Goal: Transaction & Acquisition: Purchase product/service

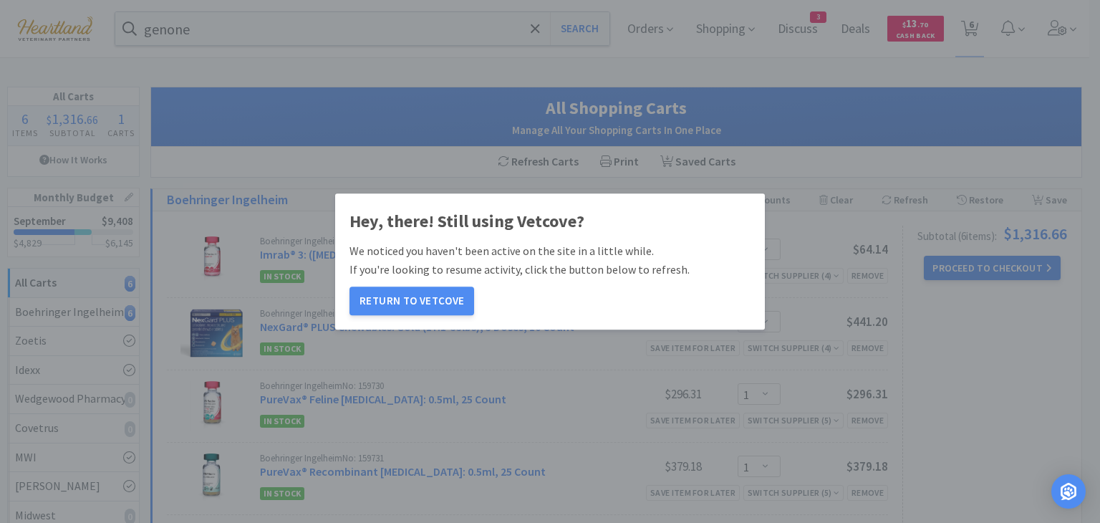
select select "1"
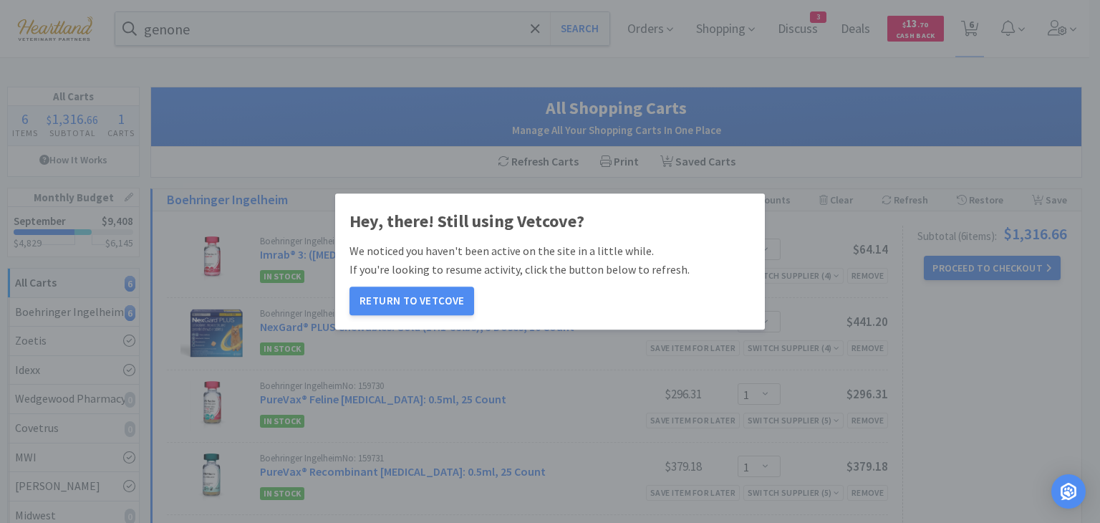
select select "1"
click at [443, 306] on button "Return to Vetcove" at bounding box center [411, 300] width 125 height 29
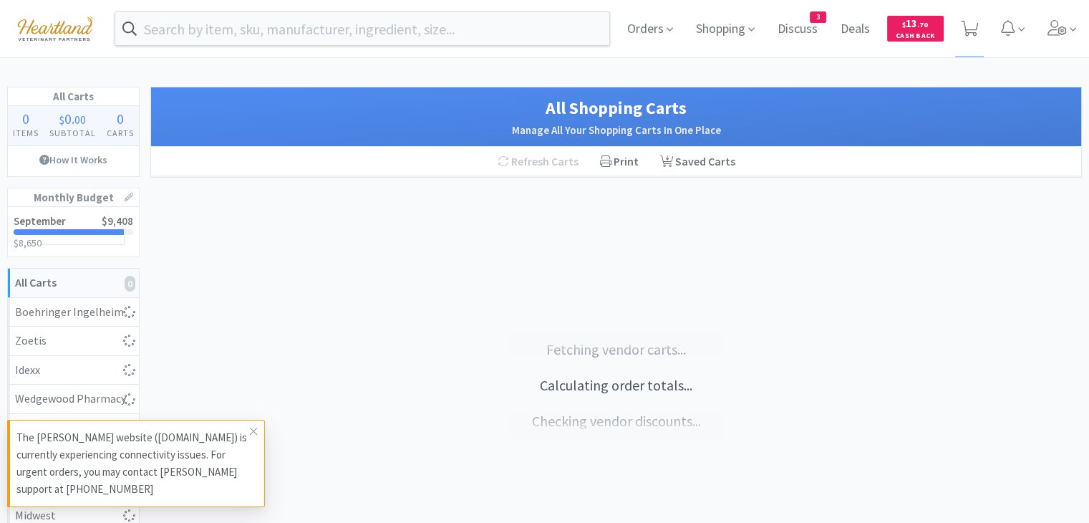
select select "1"
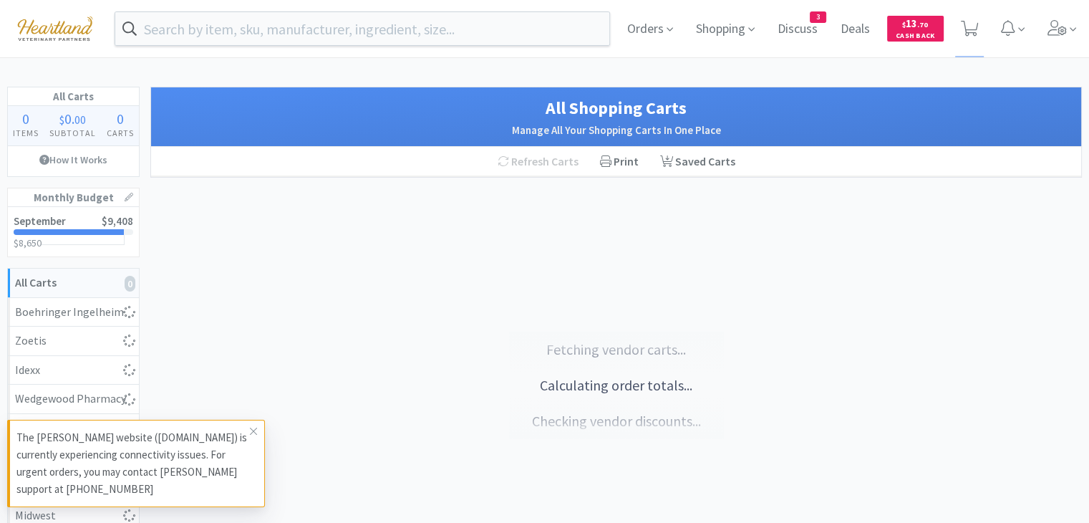
select select "1"
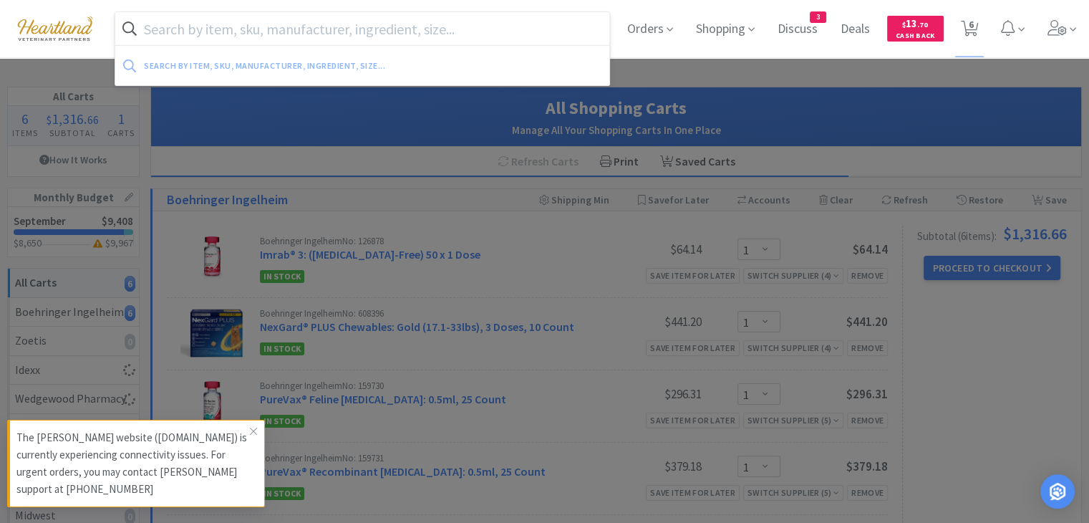
click at [316, 32] on input "text" at bounding box center [362, 28] width 494 height 33
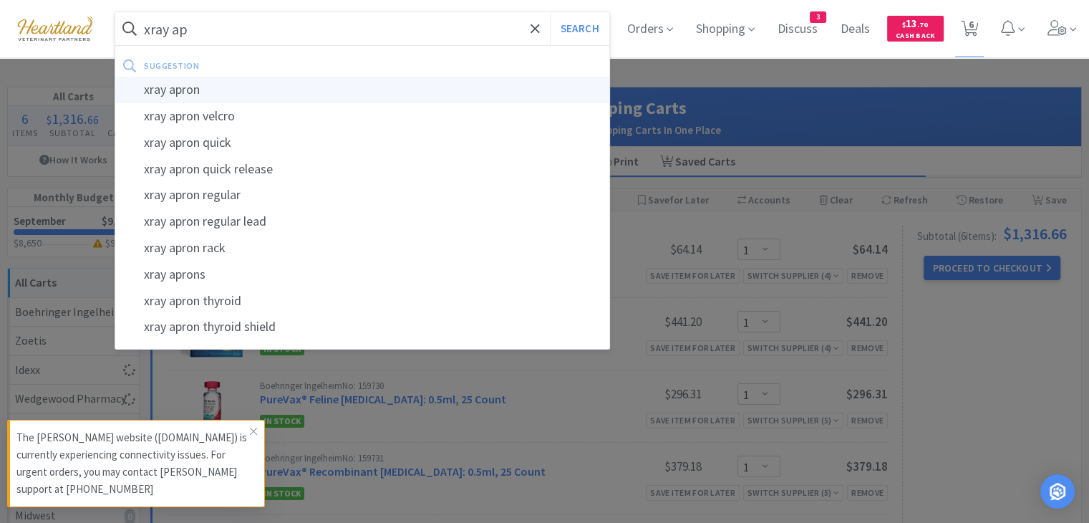
click at [245, 88] on div "xray apron" at bounding box center [362, 90] width 494 height 26
type input "xray apron"
select select "1"
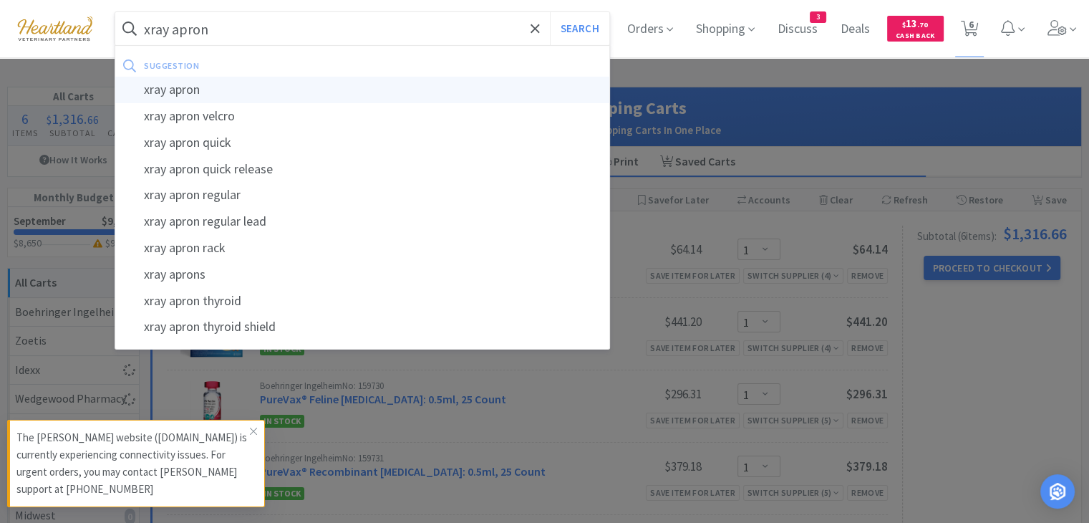
select select "1"
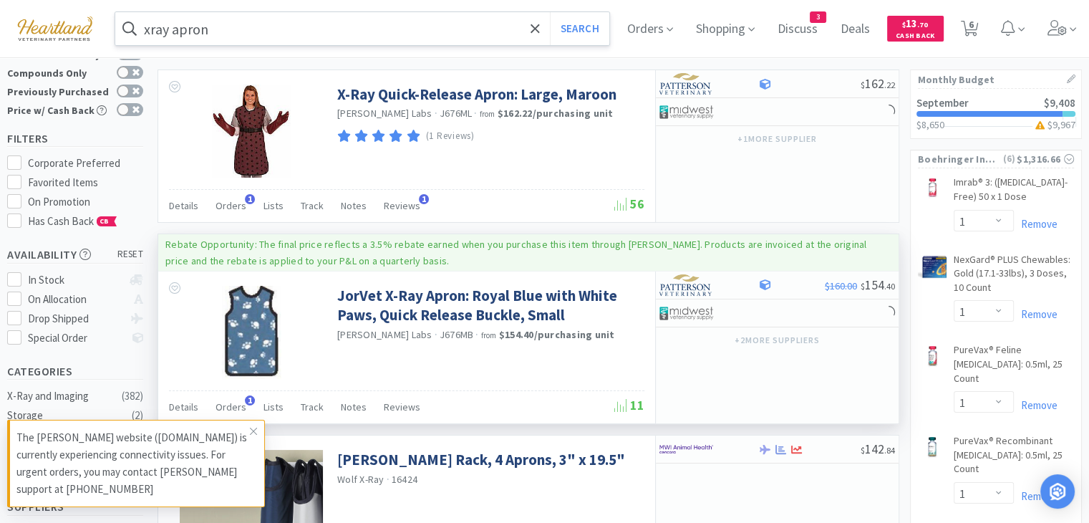
scroll to position [72, 0]
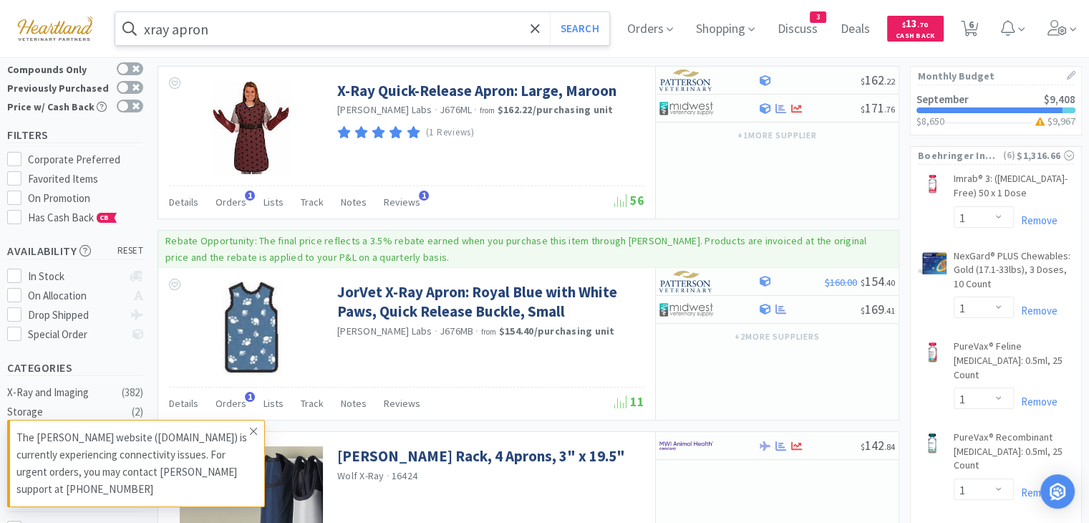
click at [249, 433] on icon at bounding box center [253, 430] width 9 height 11
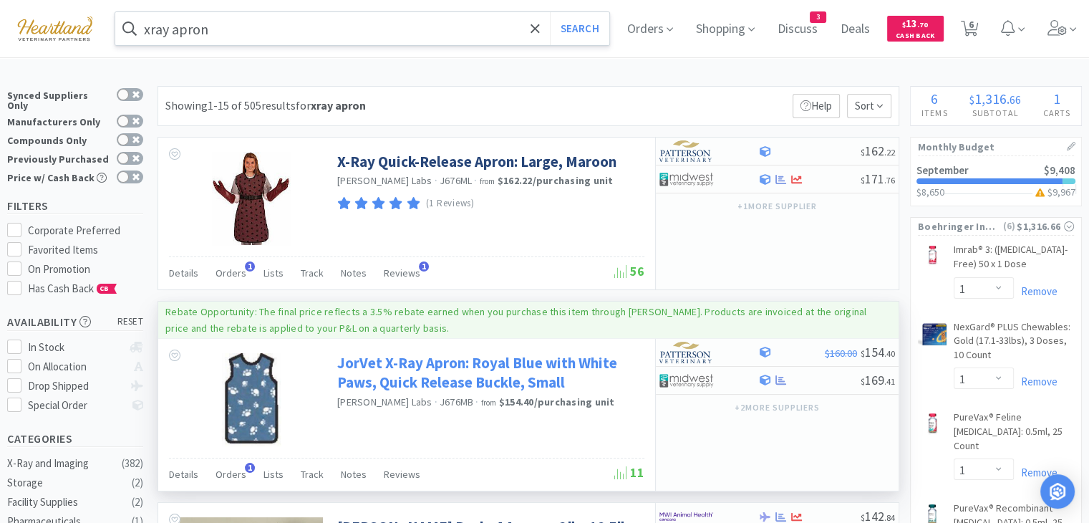
scroll to position [0, 0]
